Goal: Task Accomplishment & Management: Complete application form

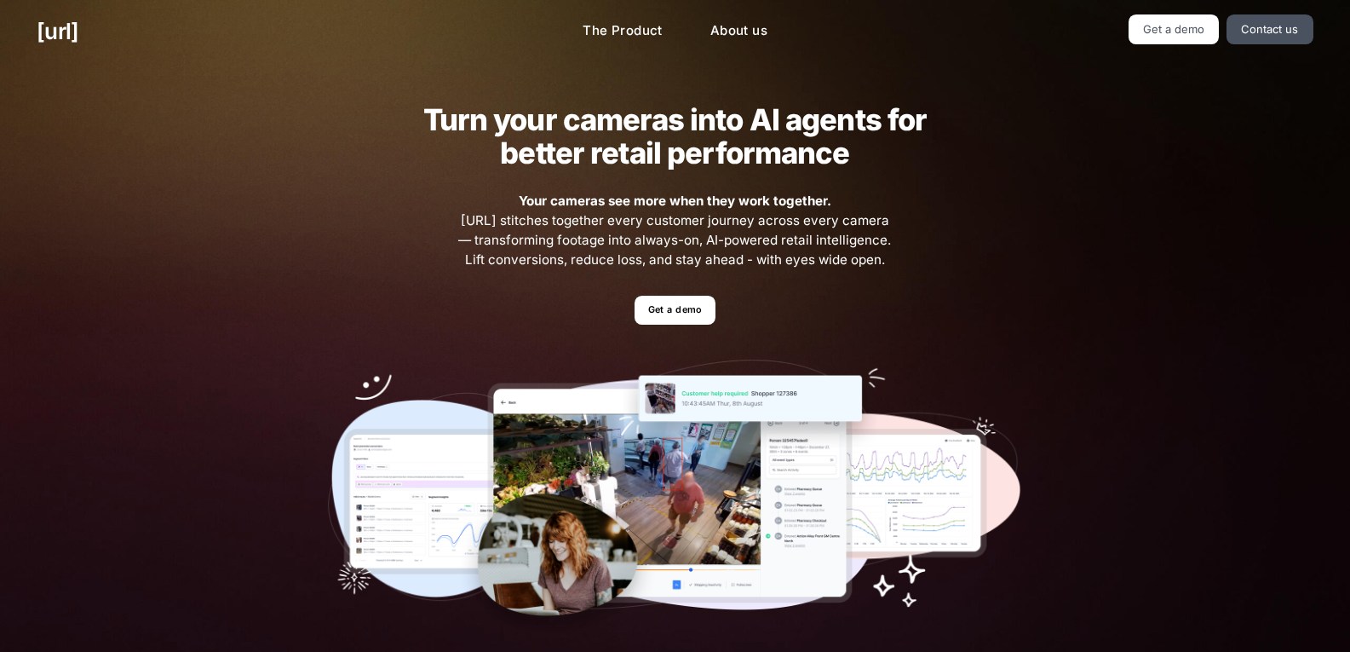
click at [1137, 155] on div "Turn your cameras into AI agents for better retail performance Your cameras see…" at bounding box center [675, 372] width 1350 height 619
click at [1177, 26] on link "Get a demo" at bounding box center [1174, 29] width 91 height 30
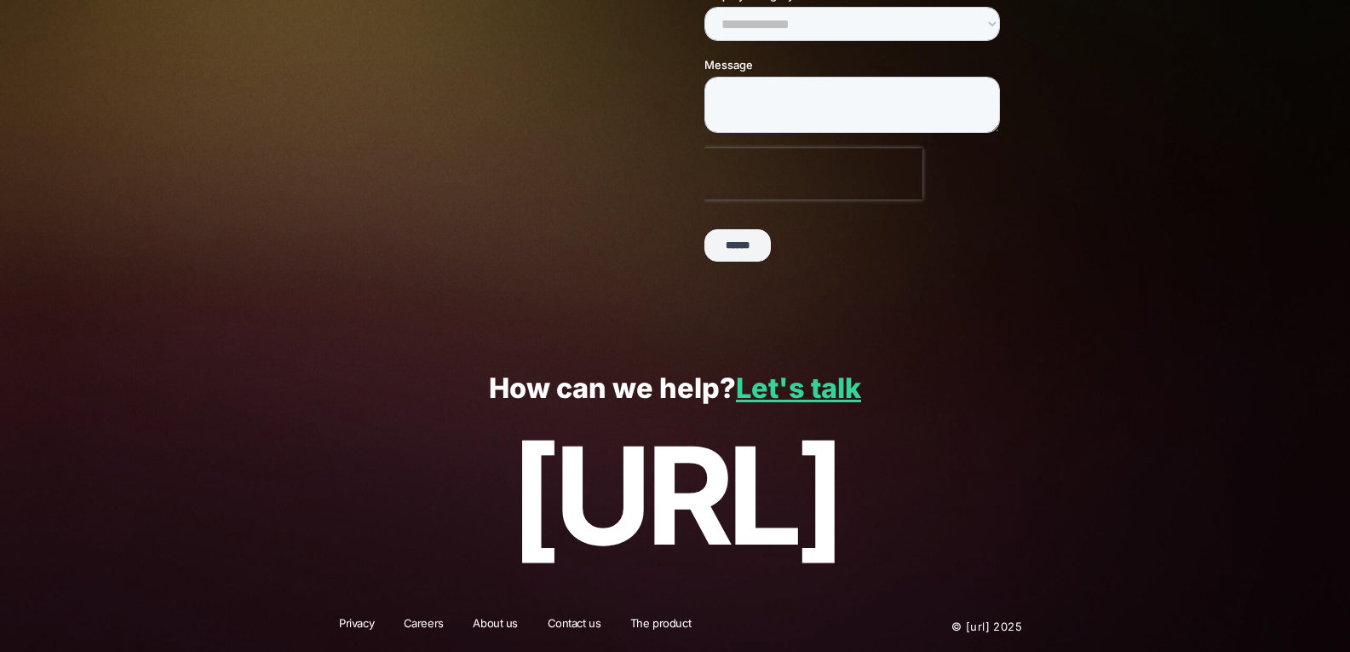
scroll to position [409, 0]
click at [737, 245] on input "******" at bounding box center [738, 246] width 66 height 32
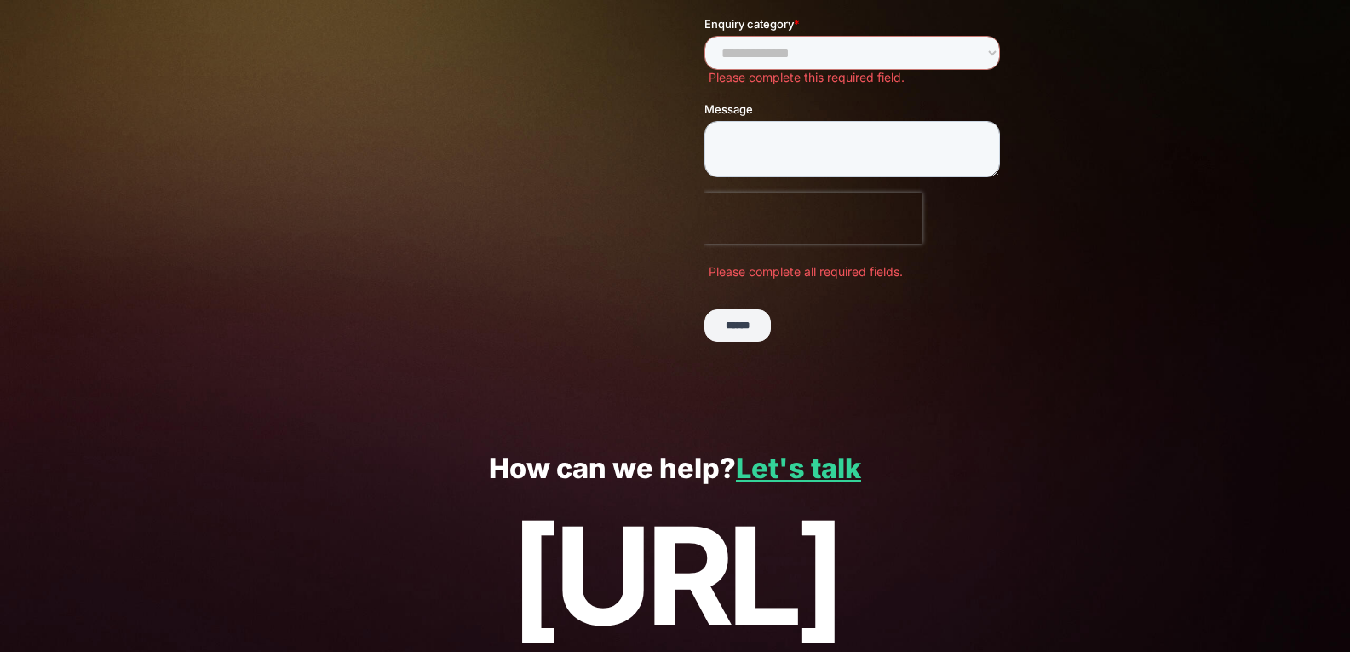
scroll to position [0, 0]
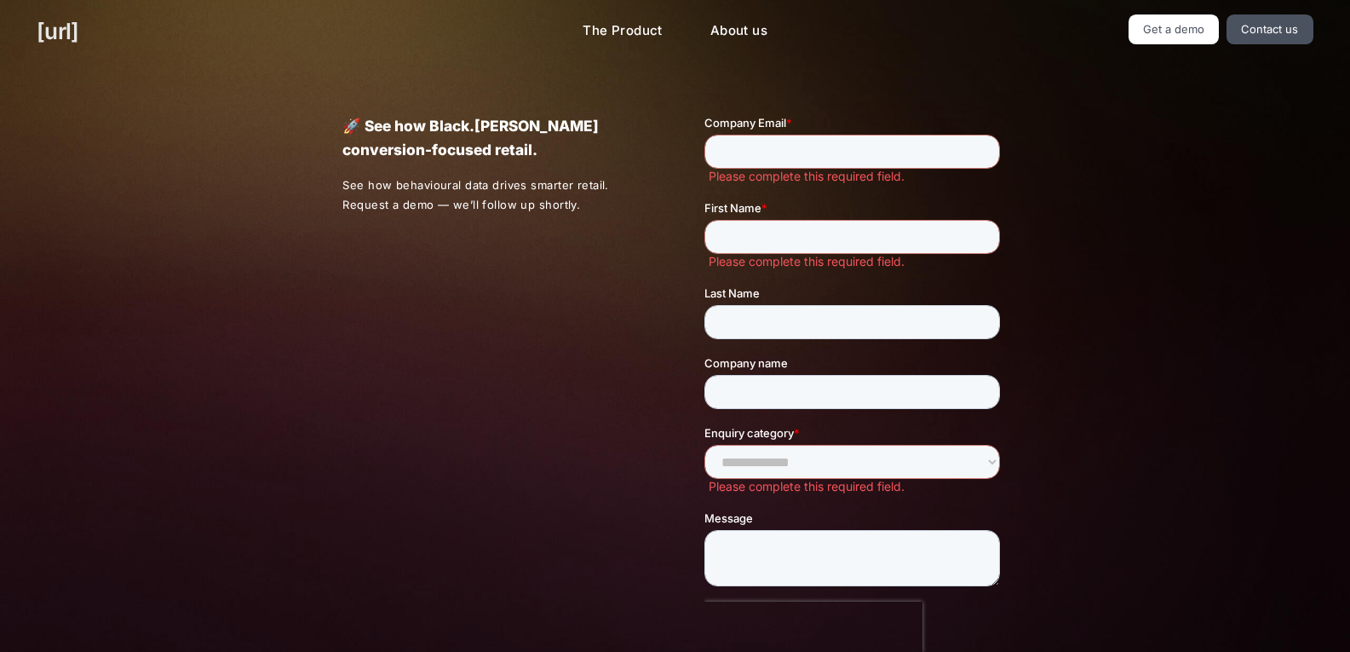
click at [72, 34] on link "[URL]" at bounding box center [58, 30] width 42 height 33
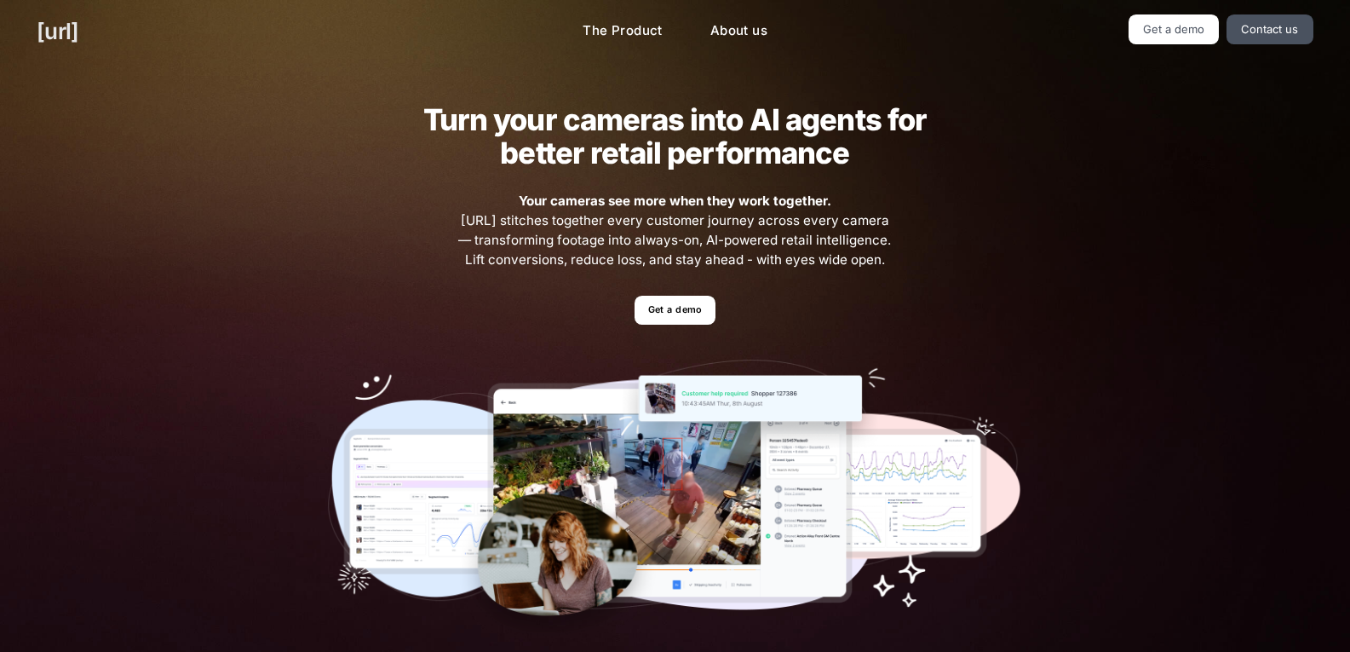
click at [72, 34] on link "[URL]" at bounding box center [58, 30] width 42 height 33
